Goal: Transaction & Acquisition: Purchase product/service

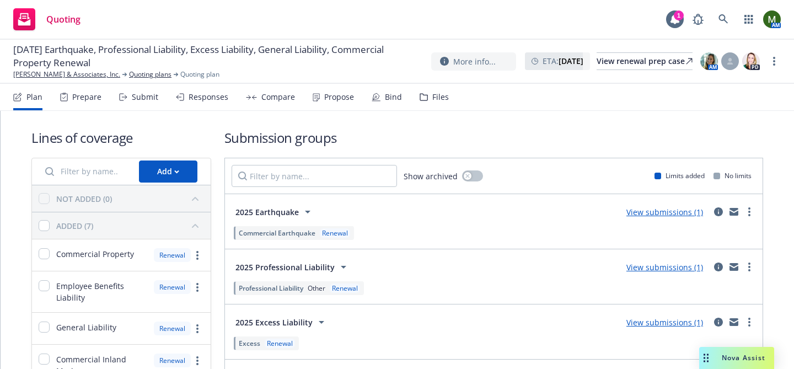
click at [184, 99] on div "Responses" at bounding box center [202, 97] width 52 height 26
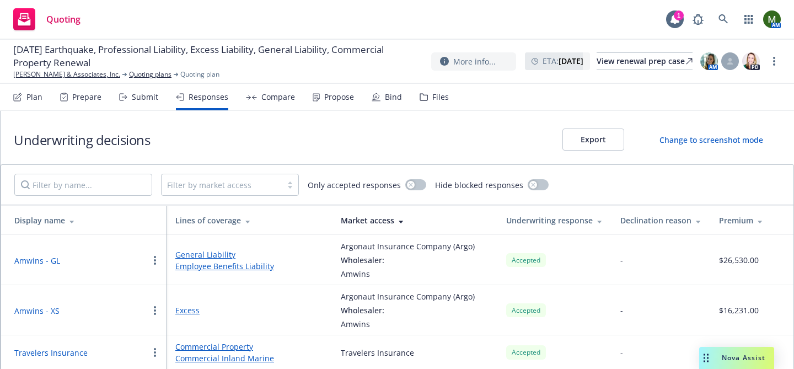
scroll to position [1, 0]
click at [146, 101] on div "Submit" at bounding box center [145, 97] width 26 height 9
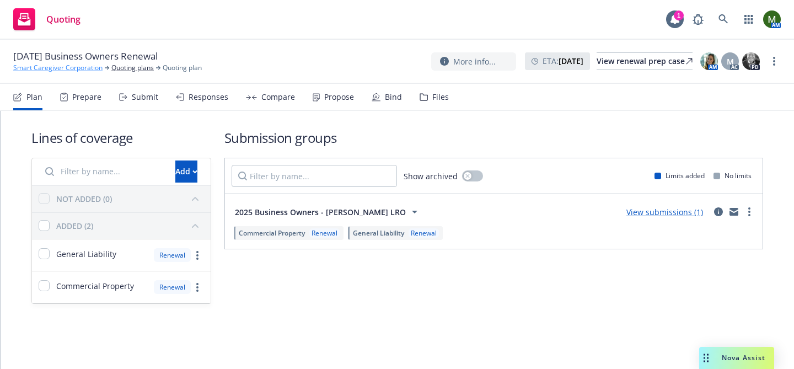
click at [91, 70] on link "Smart Caregiver Corporation" at bounding box center [57, 68] width 89 height 10
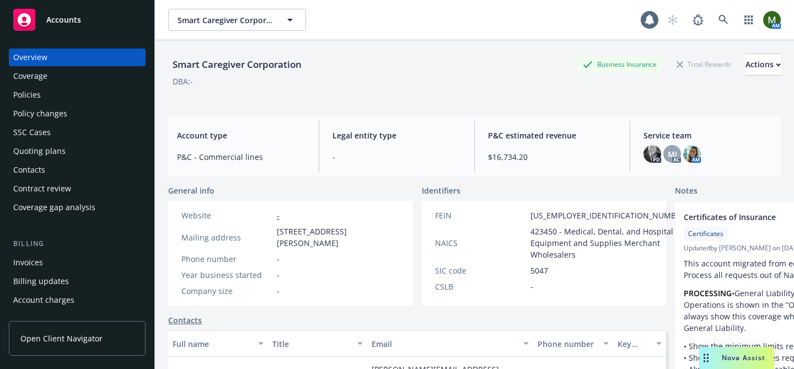
click at [49, 87] on div "Policies" at bounding box center [77, 95] width 128 height 18
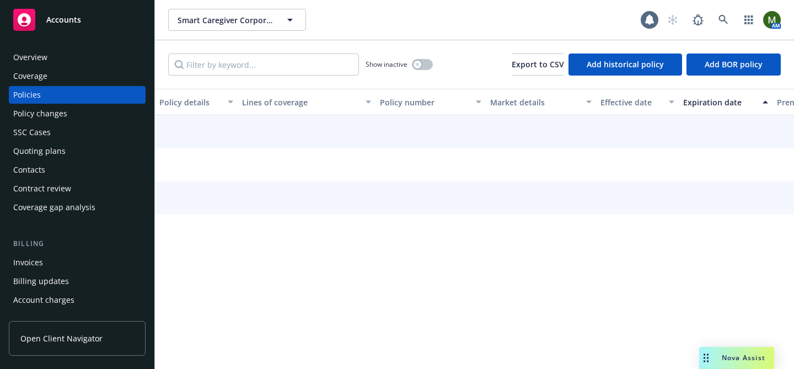
click at [49, 88] on div "Policies" at bounding box center [77, 95] width 128 height 18
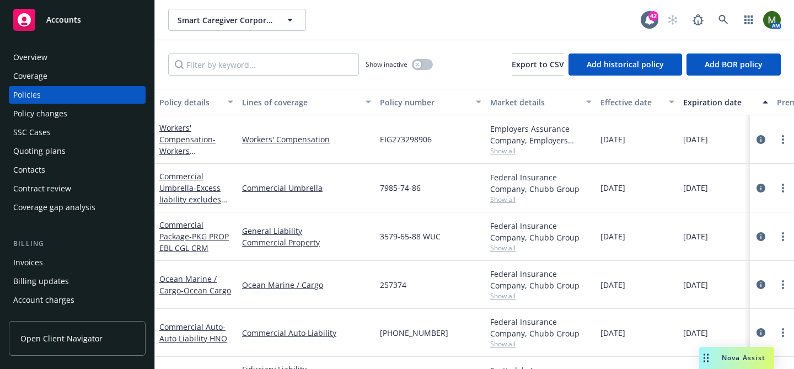
click at [88, 145] on div "Quoting plans" at bounding box center [77, 151] width 128 height 18
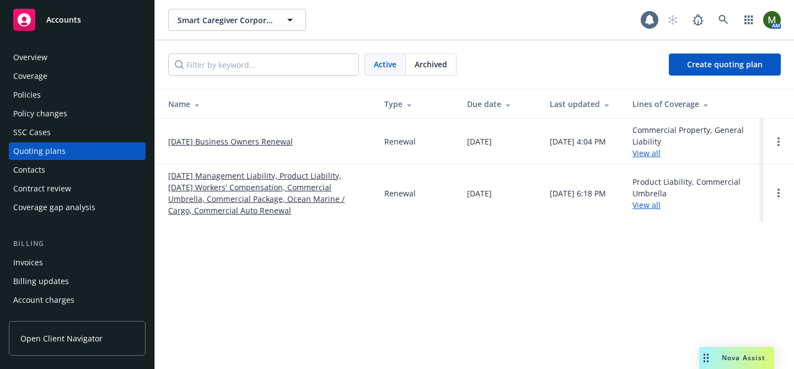
click at [204, 143] on link "[DATE] Business Owners Renewal" at bounding box center [230, 142] width 125 height 12
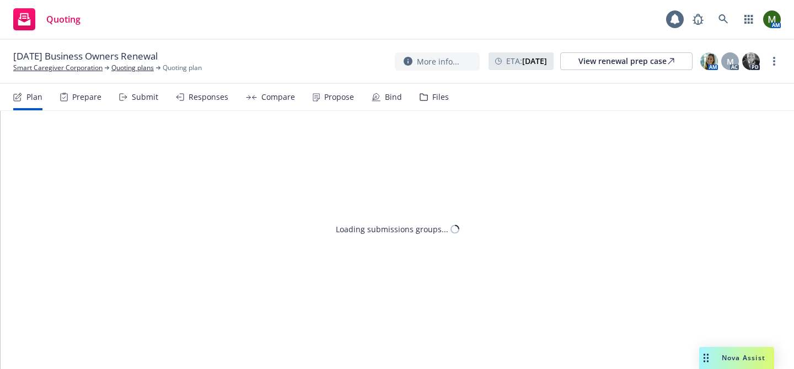
click at [396, 101] on div "Bind" at bounding box center [393, 97] width 17 height 9
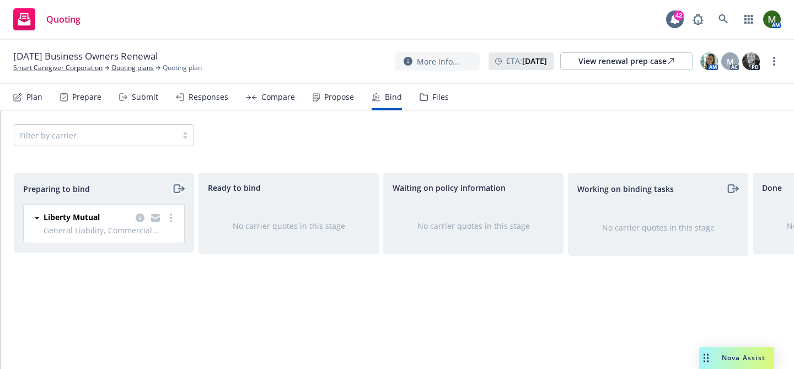
click at [176, 187] on icon "moveRight" at bounding box center [178, 188] width 13 height 13
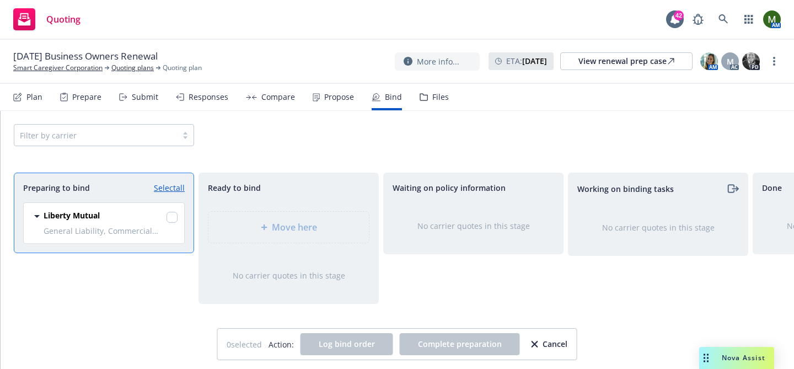
click at [176, 187] on link "Select all" at bounding box center [169, 188] width 31 height 12
checkbox input "true"
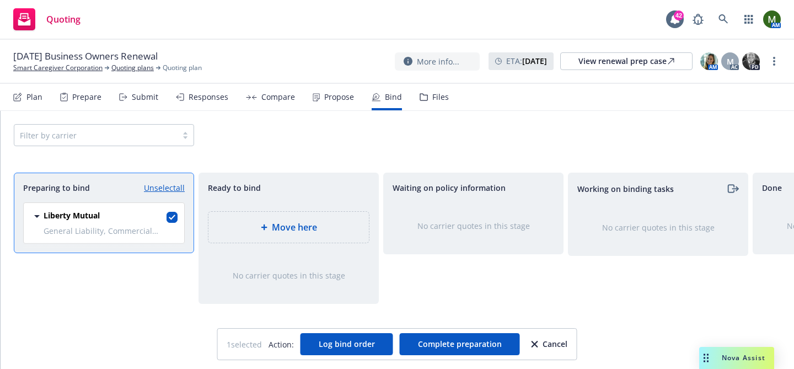
click at [239, 210] on div "Move here" at bounding box center [288, 227] width 179 height 50
click at [251, 219] on div "Move here" at bounding box center [288, 227] width 160 height 31
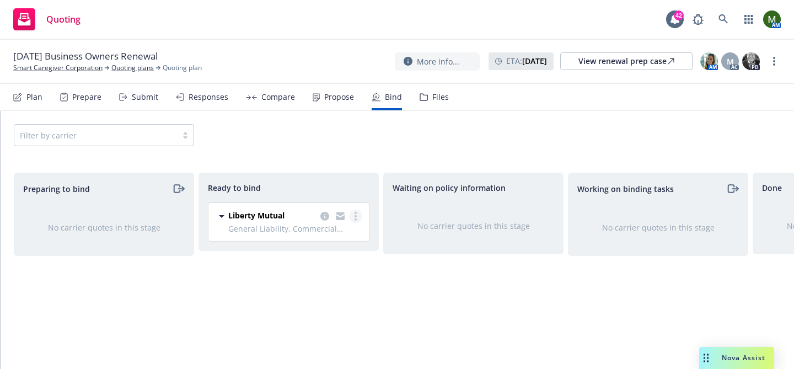
click at [351, 216] on link "more" at bounding box center [355, 216] width 13 height 13
click at [333, 240] on span "Log bind order" at bounding box center [302, 238] width 81 height 10
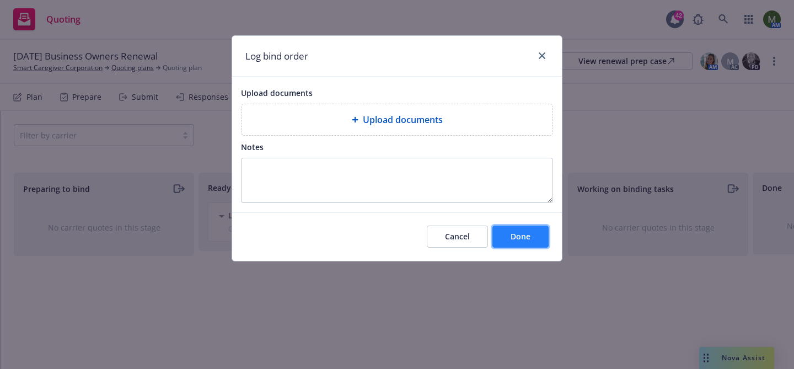
click at [510, 234] on button "Done" at bounding box center [521, 237] width 56 height 22
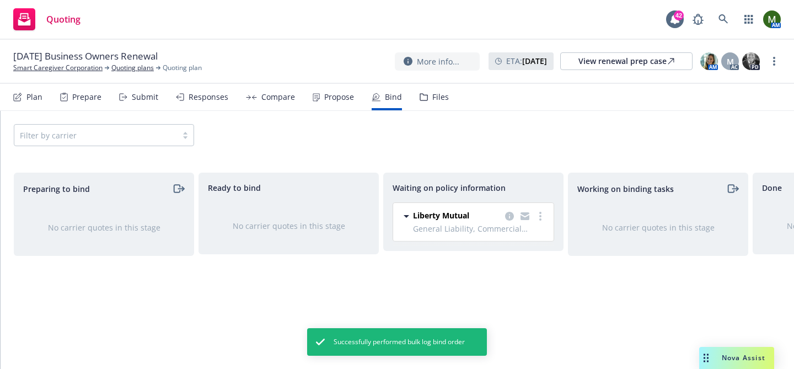
click at [185, 105] on div "Responses" at bounding box center [202, 97] width 52 height 26
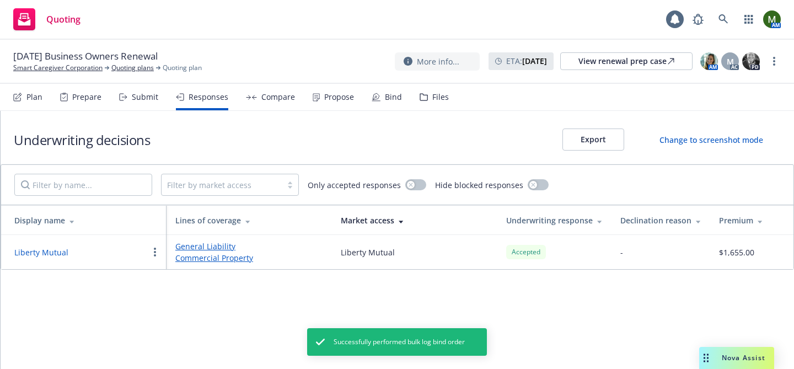
click at [56, 253] on button "Liberty Mutual" at bounding box center [41, 253] width 54 height 12
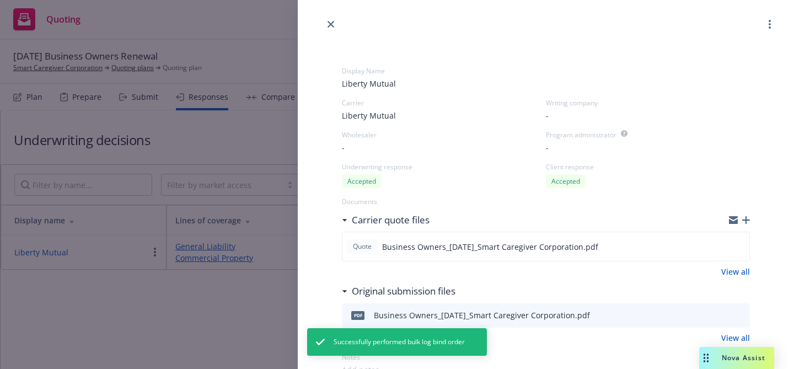
scroll to position [50, 0]
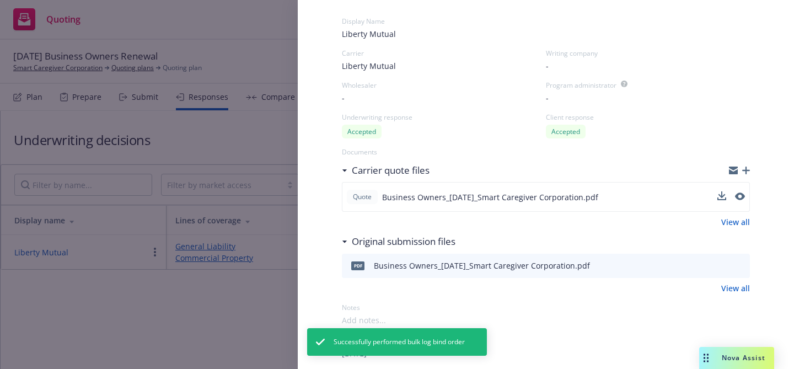
click at [747, 195] on div "Quote Business Owners_09-22-2025_Smart Caregiver Corporation.pdf" at bounding box center [546, 197] width 408 height 30
click at [742, 195] on icon "preview file" at bounding box center [739, 197] width 10 height 8
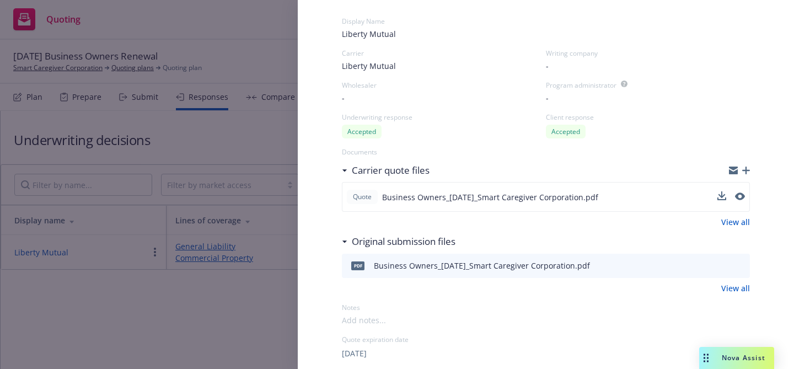
scroll to position [0, 0]
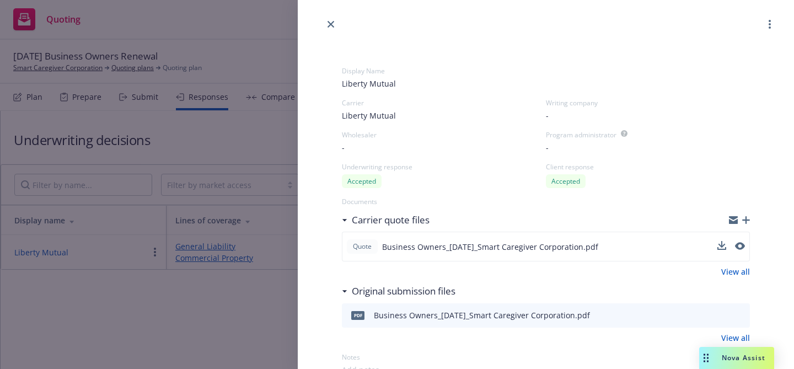
click at [330, 26] on icon "close" at bounding box center [331, 24] width 7 height 7
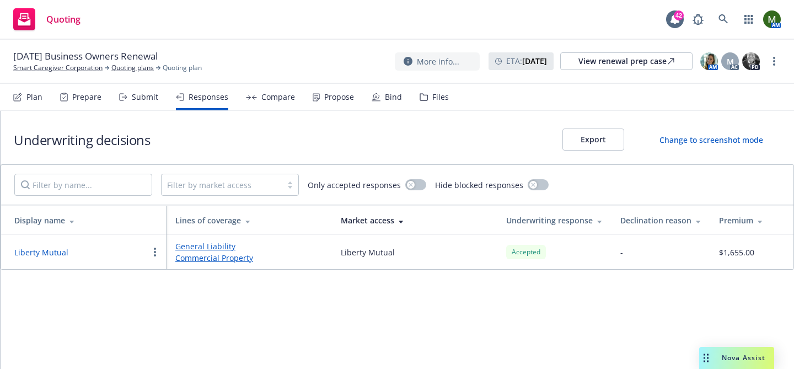
click at [319, 94] on div "Propose" at bounding box center [333, 97] width 41 height 26
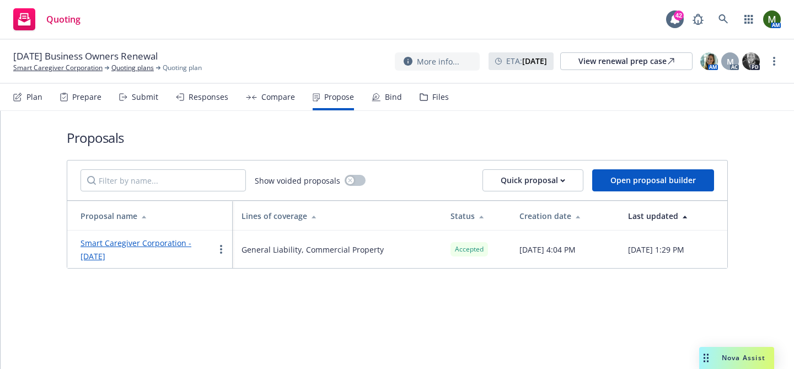
click at [362, 97] on div "Plan Prepare Submit Responses Compare Propose Bind Files" at bounding box center [231, 97] width 436 height 26
click at [373, 96] on icon at bounding box center [376, 96] width 7 height 7
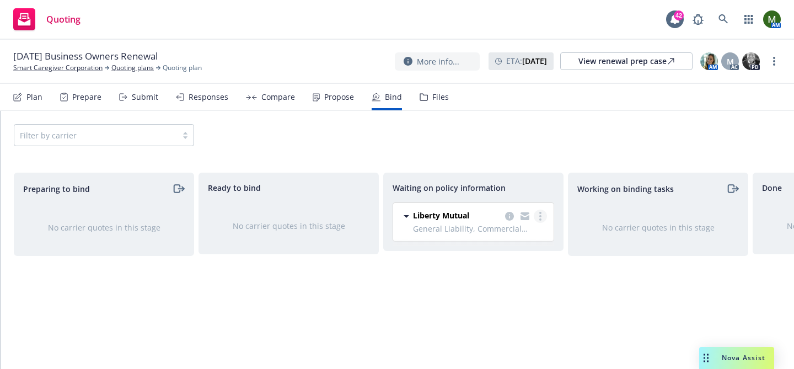
click at [536, 213] on link "more" at bounding box center [540, 216] width 13 height 13
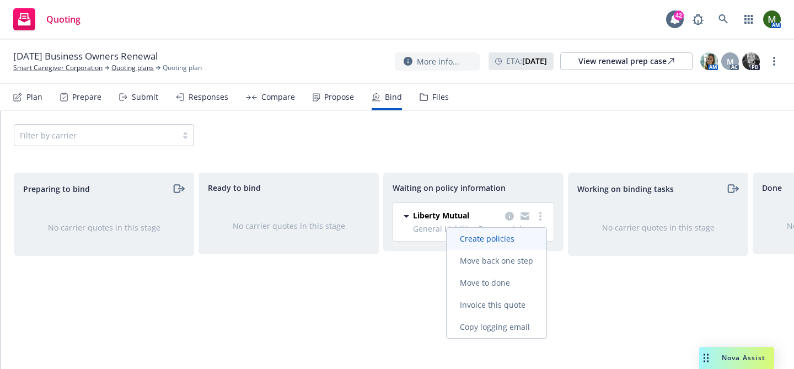
click at [521, 233] on link "Create policies" at bounding box center [497, 239] width 100 height 22
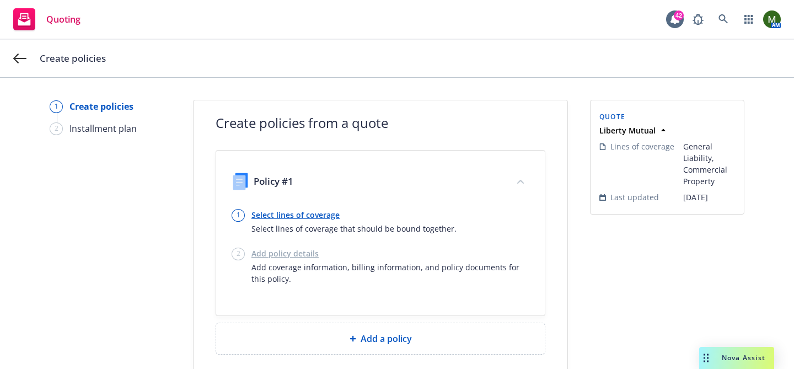
click at [277, 215] on link "Select lines of coverage" at bounding box center [353, 215] width 205 height 12
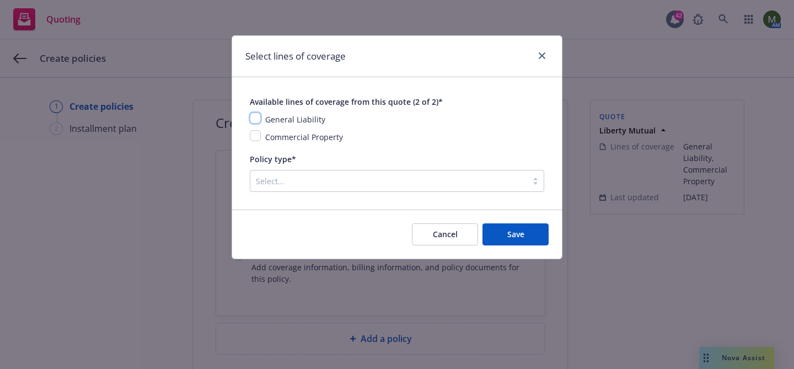
click at [260, 115] on input "checkbox" at bounding box center [255, 118] width 11 height 11
checkbox input "true"
click at [260, 130] on div "Commercial Property" at bounding box center [397, 136] width 295 height 13
click at [258, 133] on input "checkbox" at bounding box center [255, 135] width 11 height 11
checkbox input "true"
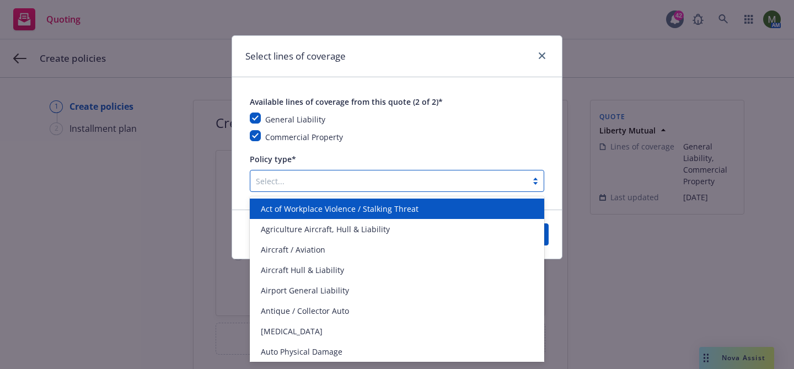
click at [355, 176] on div at bounding box center [389, 180] width 266 height 13
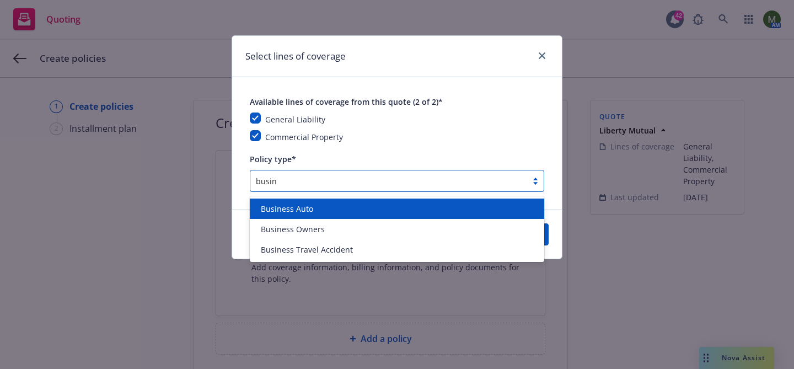
type input "busine"
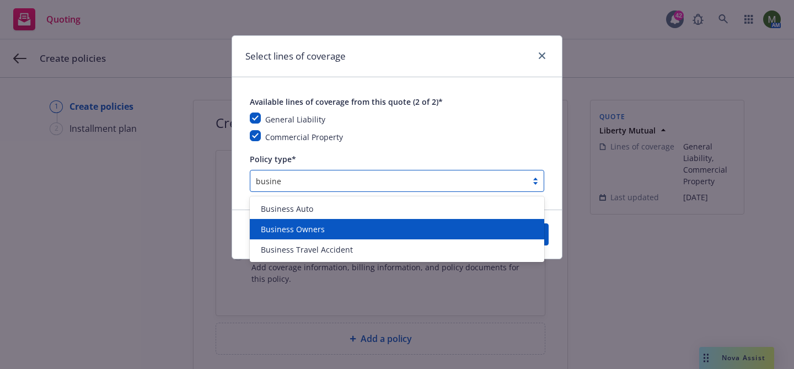
click at [345, 223] on div "Business Owners" at bounding box center [396, 229] width 281 height 12
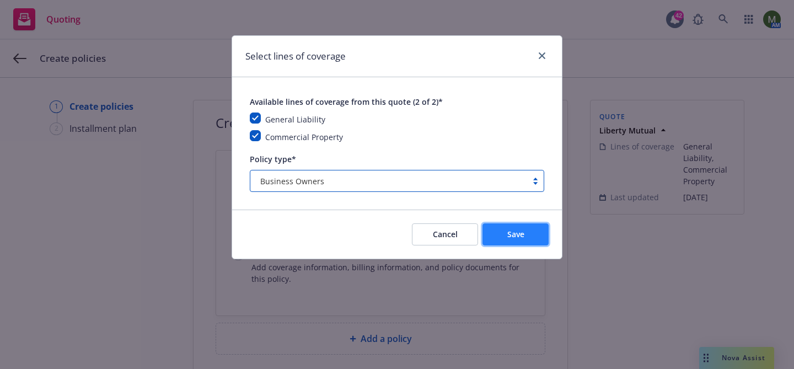
click at [507, 229] on button "Save" at bounding box center [516, 234] width 66 height 22
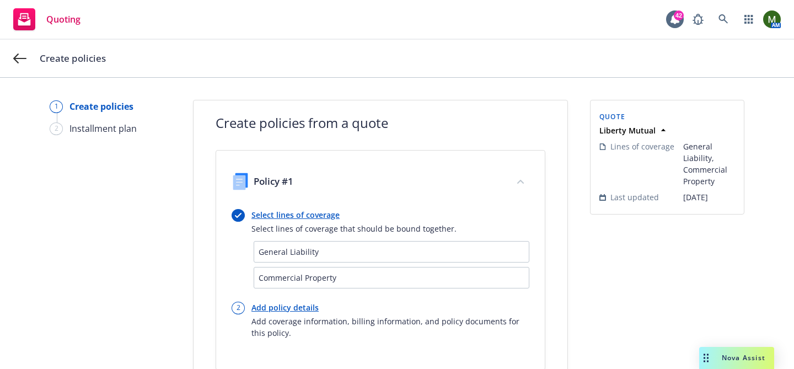
click at [298, 302] on link "Add policy details" at bounding box center [390, 308] width 278 height 12
select select "12"
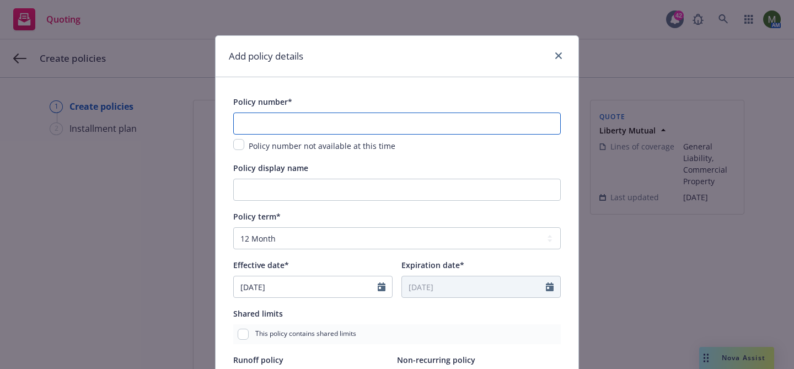
click at [373, 123] on input "text" at bounding box center [397, 124] width 328 height 22
paste input "BKS (26) 62 96 88 75"
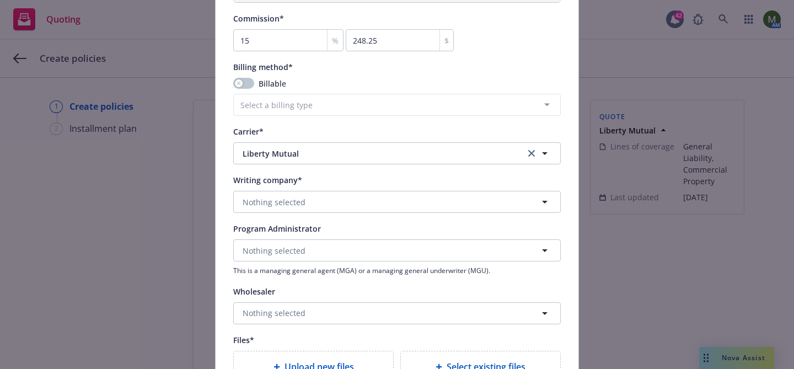
scroll to position [1218, 0]
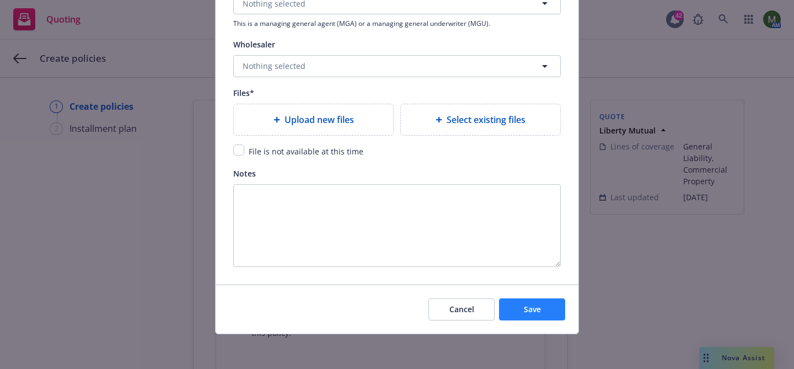
type input "BKS (26) 62 96 88 75"
click at [537, 309] on span "Save" at bounding box center [532, 309] width 17 height 10
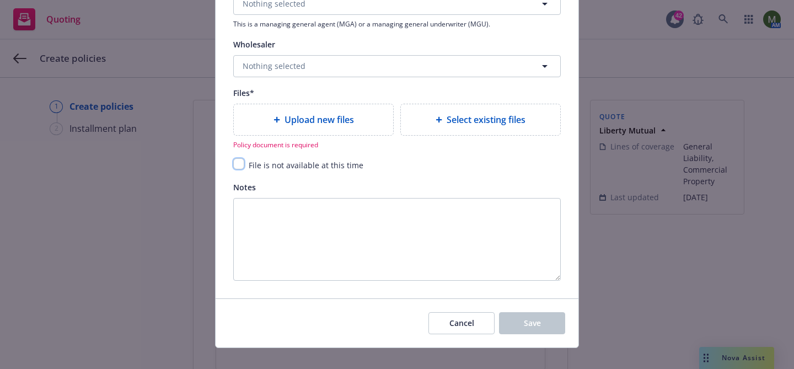
click at [239, 165] on input "checkbox" at bounding box center [238, 163] width 11 height 11
checkbox input "true"
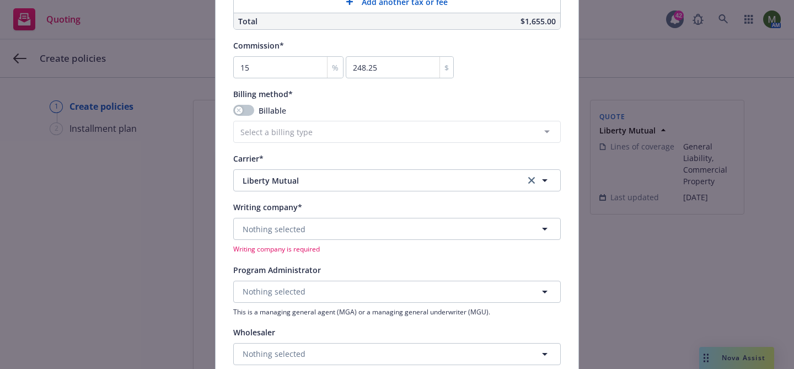
scroll to position [940, 0]
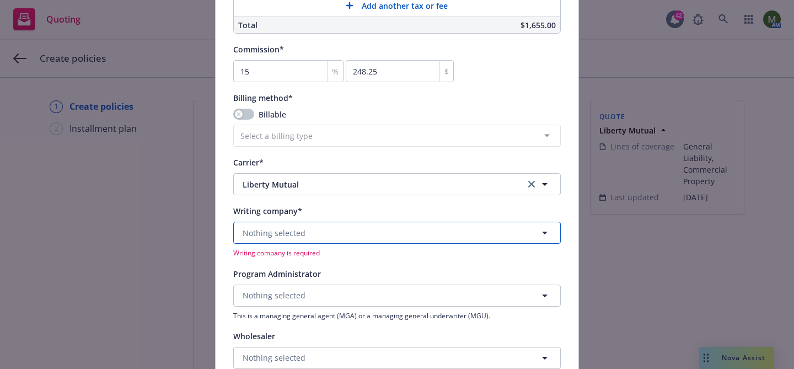
click at [420, 231] on button "Nothing selected" at bounding box center [397, 233] width 328 height 22
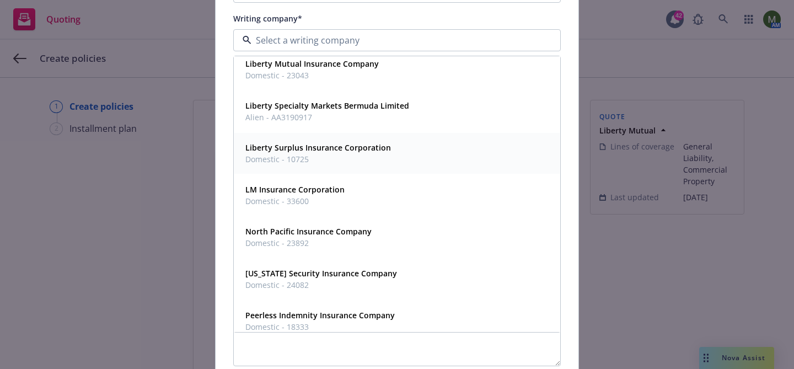
scroll to position [298, 0]
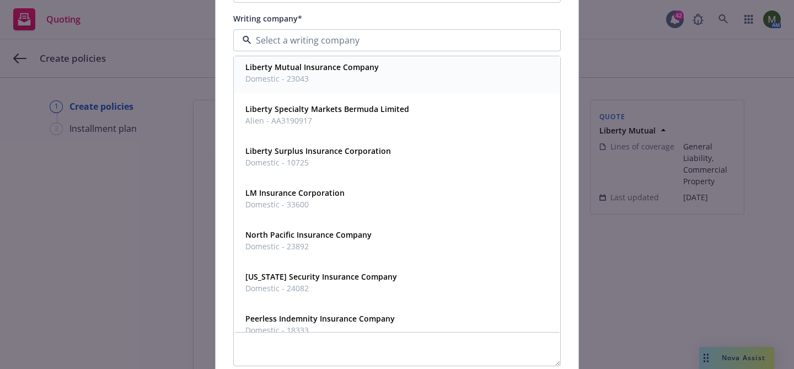
click at [394, 66] on div "Liberty Mutual Insurance Company Domestic - 23043" at bounding box center [397, 73] width 312 height 28
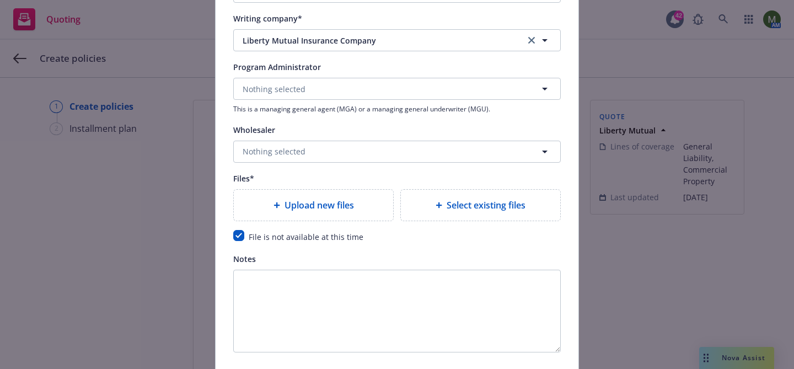
scroll to position [1218, 0]
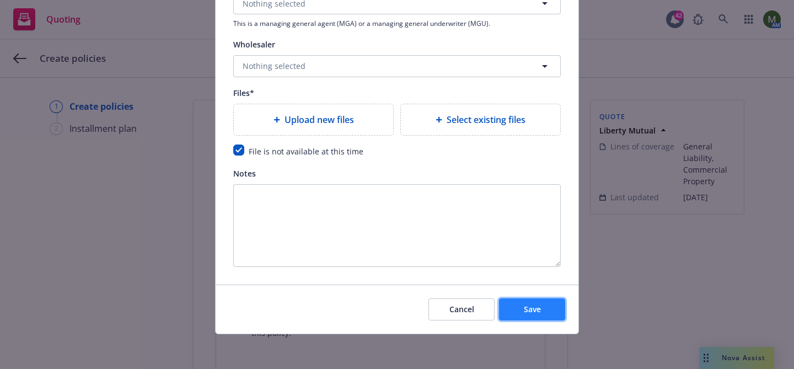
click at [529, 313] on span "Save" at bounding box center [532, 309] width 17 height 10
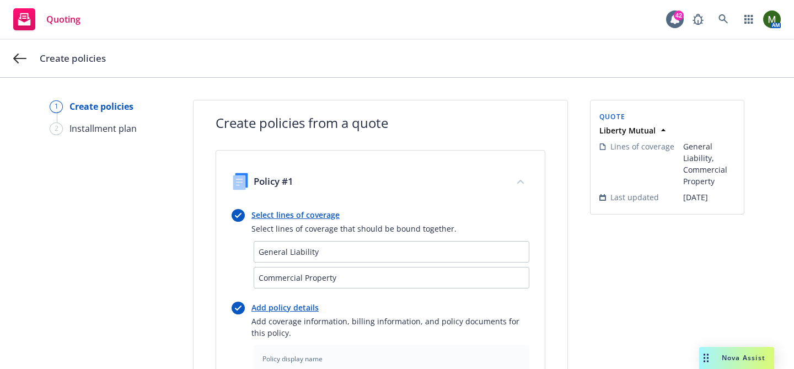
scroll to position [431, 0]
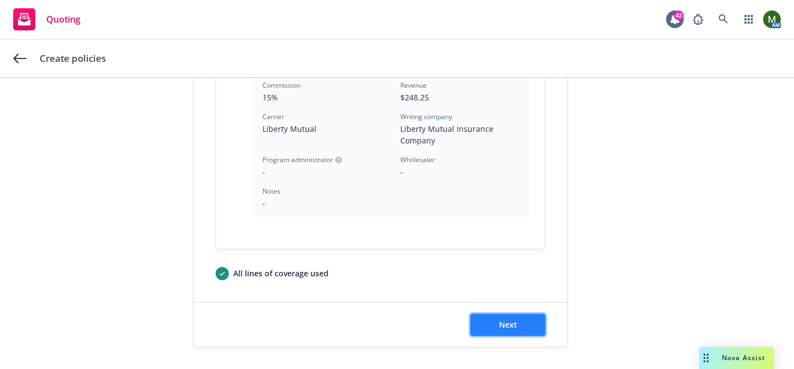
click at [523, 317] on button "Next" at bounding box center [507, 325] width 75 height 22
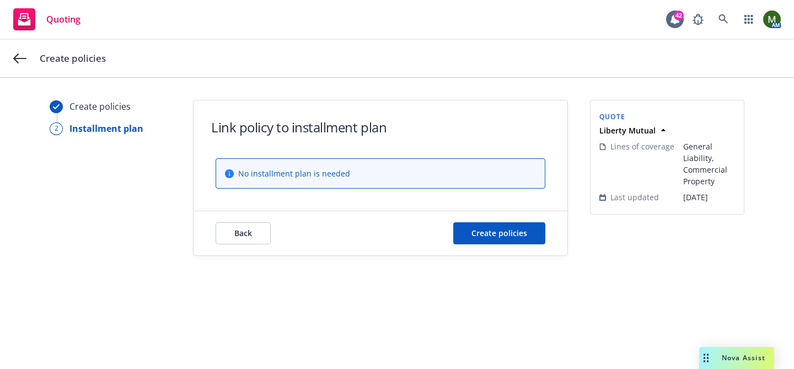
scroll to position [0, 0]
click at [497, 220] on div "Back Create policies" at bounding box center [381, 233] width 374 height 44
click at [498, 228] on span "Create policies" at bounding box center [500, 233] width 56 height 10
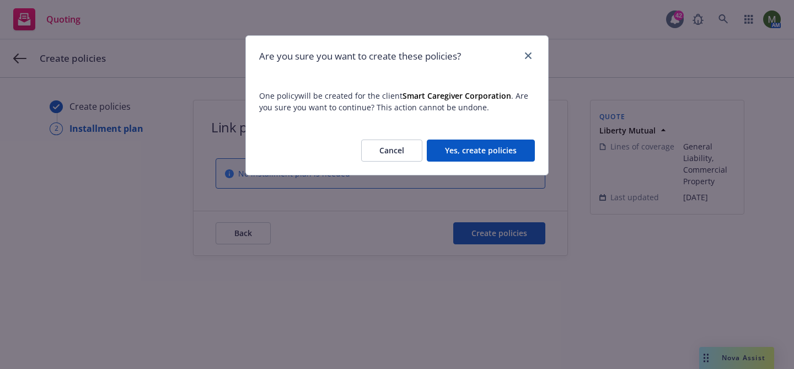
click at [461, 144] on button "Yes, create policies" at bounding box center [481, 151] width 108 height 22
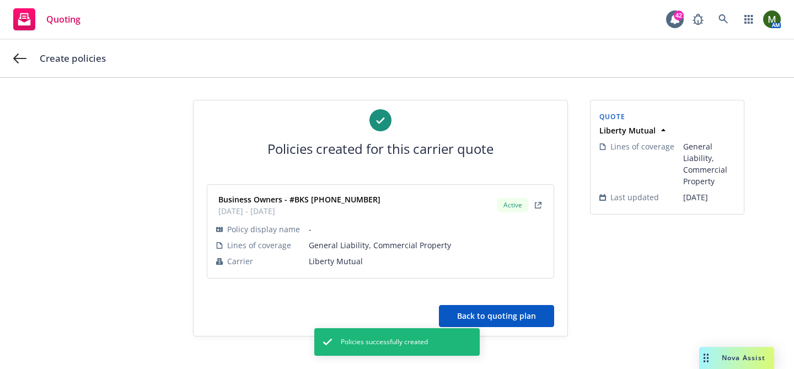
click at [537, 319] on button "Back to quoting plan" at bounding box center [496, 316] width 115 height 22
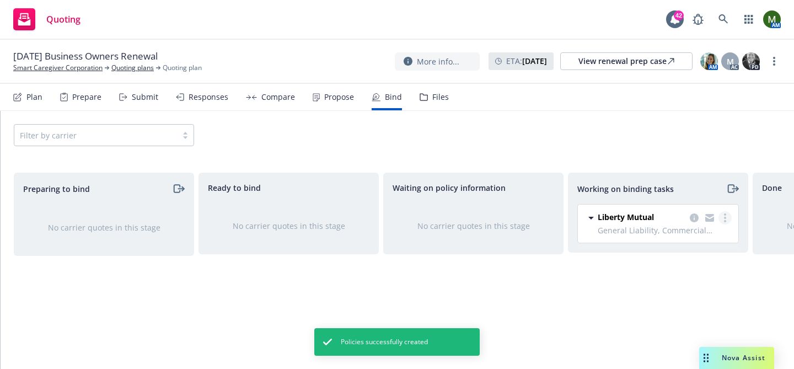
click at [726, 218] on link "more" at bounding box center [725, 217] width 13 height 13
click at [682, 266] on span "Move to done" at bounding box center [669, 262] width 77 height 10
click at [775, 60] on circle "more" at bounding box center [774, 61] width 2 height 2
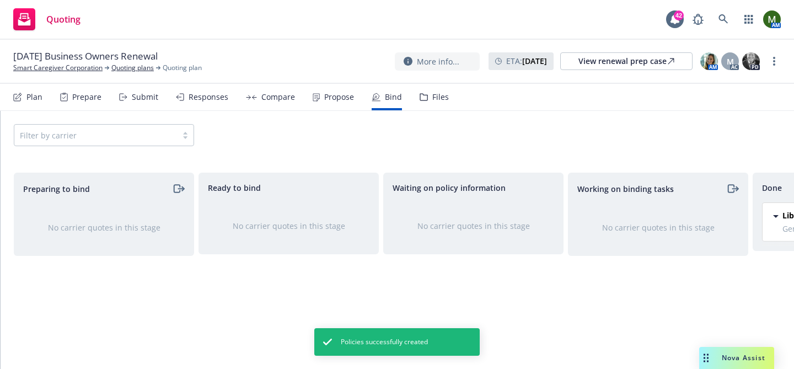
click at [704, 163] on link "Archive quoting plan" at bounding box center [718, 172] width 123 height 22
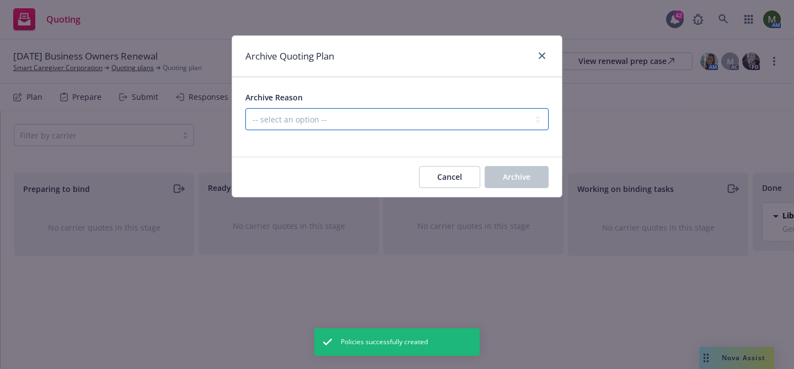
click at [477, 117] on select "-- select an option -- All policies in this renewal plan are auto-renewed Creat…" at bounding box center [396, 119] width 303 height 22
select select "ARCHIVED_RENEWAL_COMPLETED"
click at [245, 108] on select "-- select an option -- All policies in this renewal plan are auto-renewed Creat…" at bounding box center [396, 119] width 303 height 22
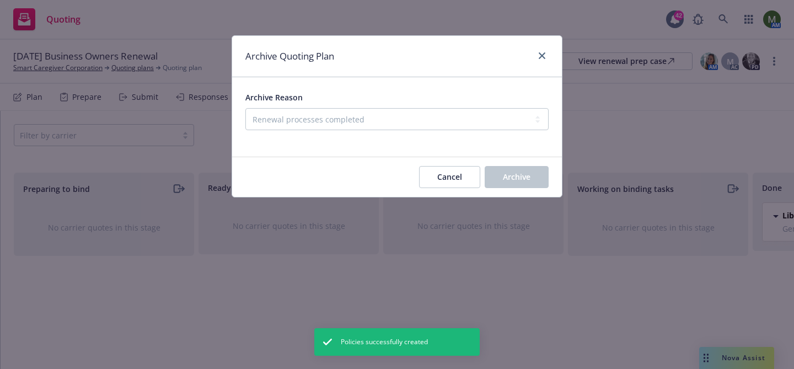
click at [501, 179] on button "Archive" at bounding box center [517, 177] width 64 height 22
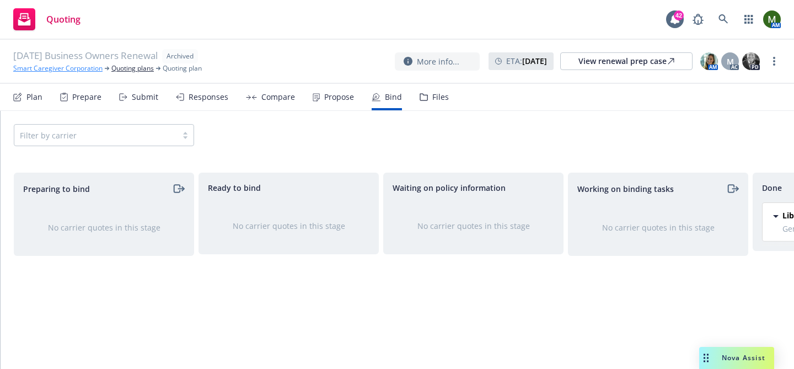
click at [85, 65] on link "Smart Caregiver Corporation" at bounding box center [57, 68] width 89 height 10
